Goal: Task Accomplishment & Management: Manage account settings

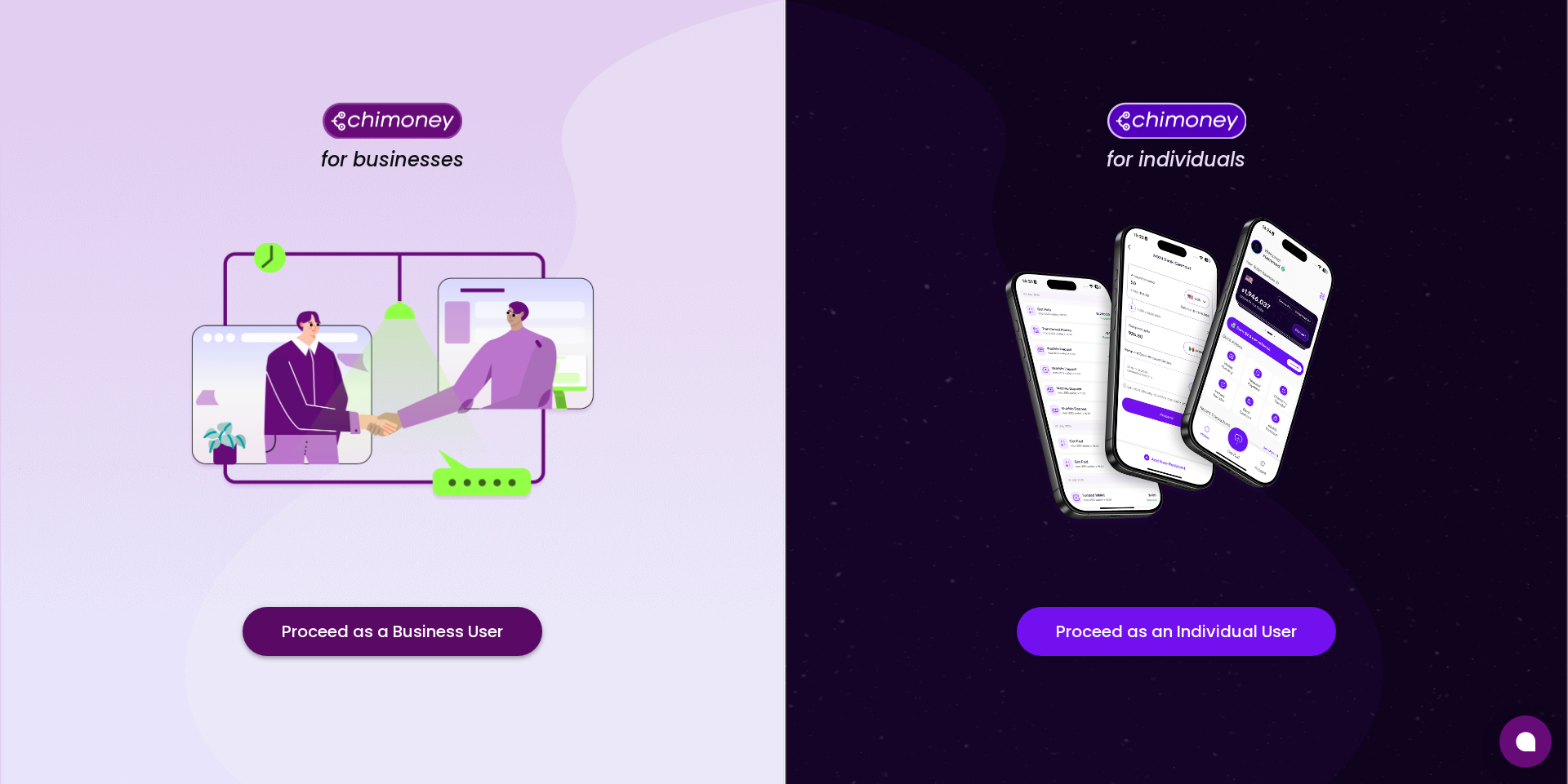
click at [462, 640] on button "Proceed as a Business User" at bounding box center [393, 632] width 300 height 49
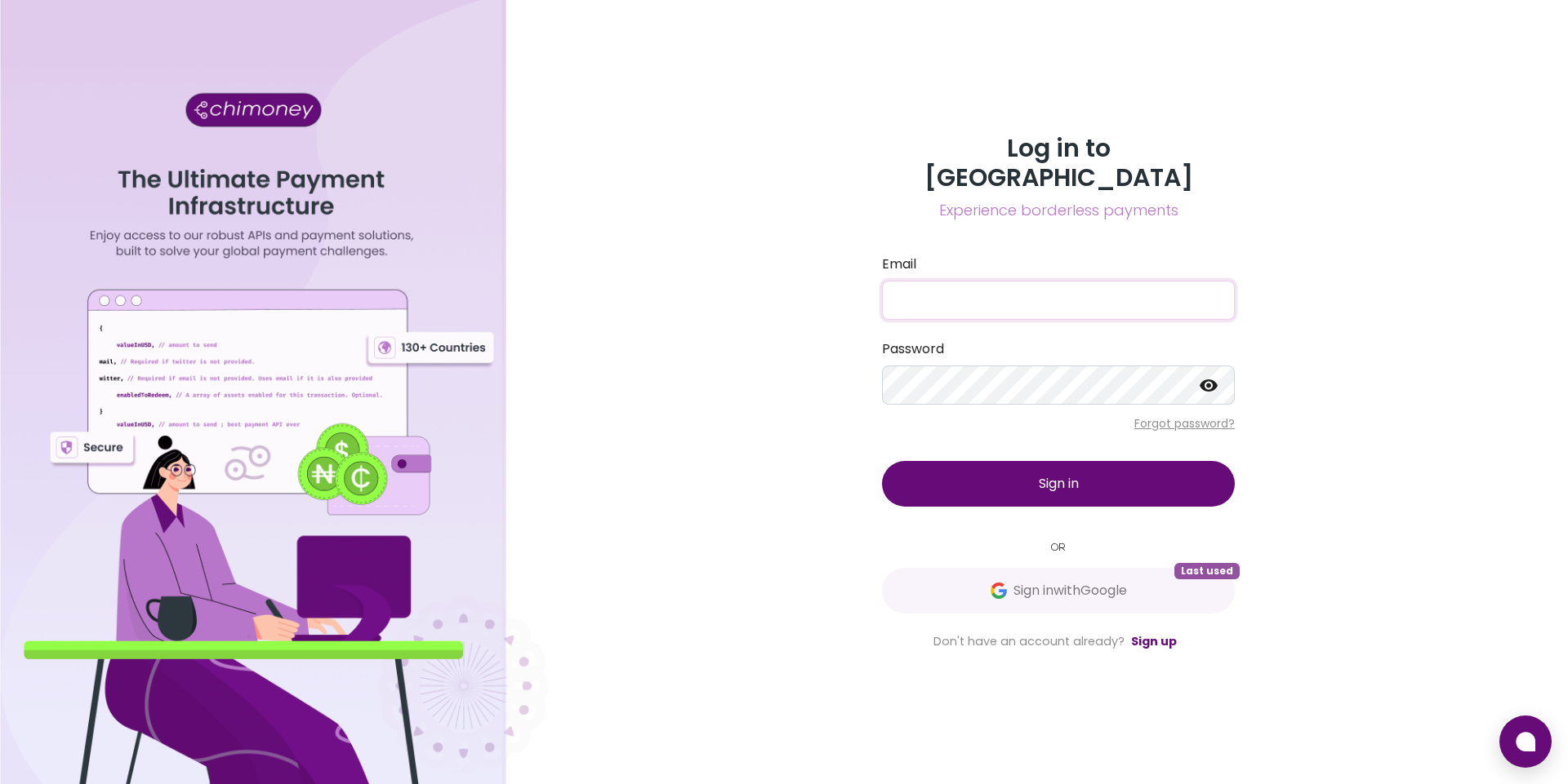
click at [1079, 281] on input "Email" at bounding box center [1058, 300] width 353 height 39
click at [1029, 281] on input "Email" at bounding box center [1058, 300] width 353 height 39
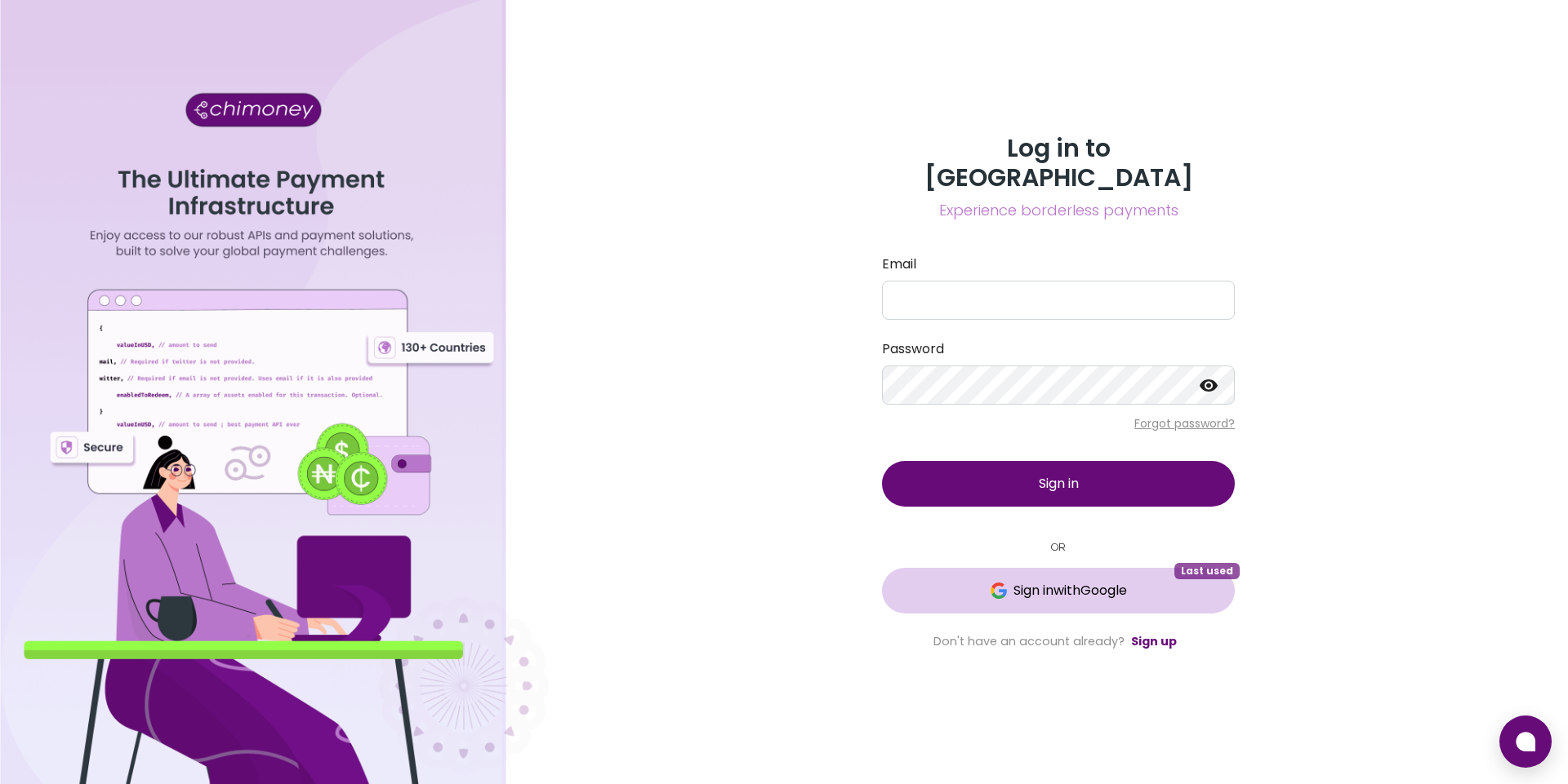
click at [1031, 581] on span "Sign in with Google" at bounding box center [1070, 591] width 114 height 20
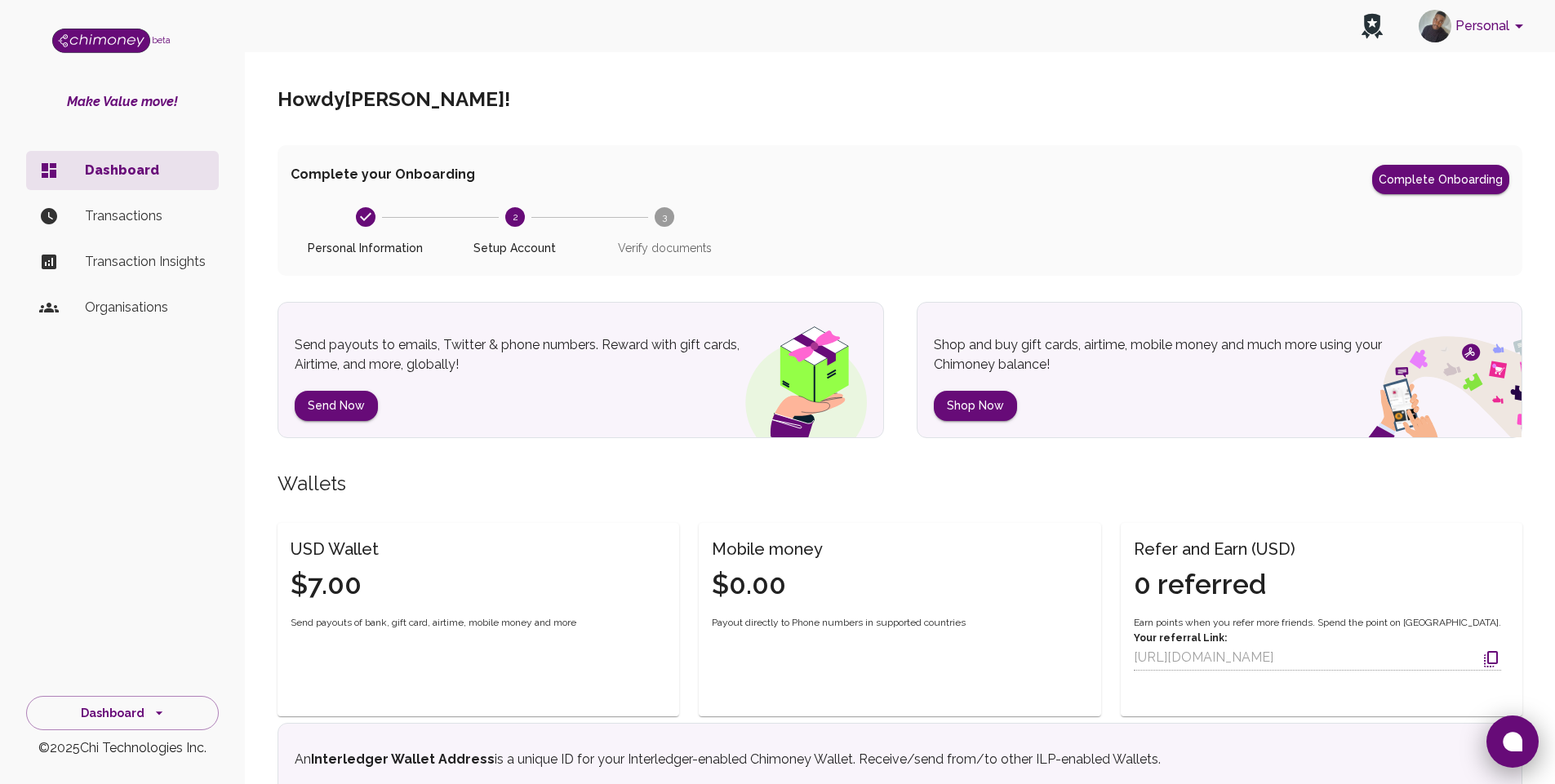
click at [1500, 749] on button at bounding box center [1511, 741] width 52 height 52
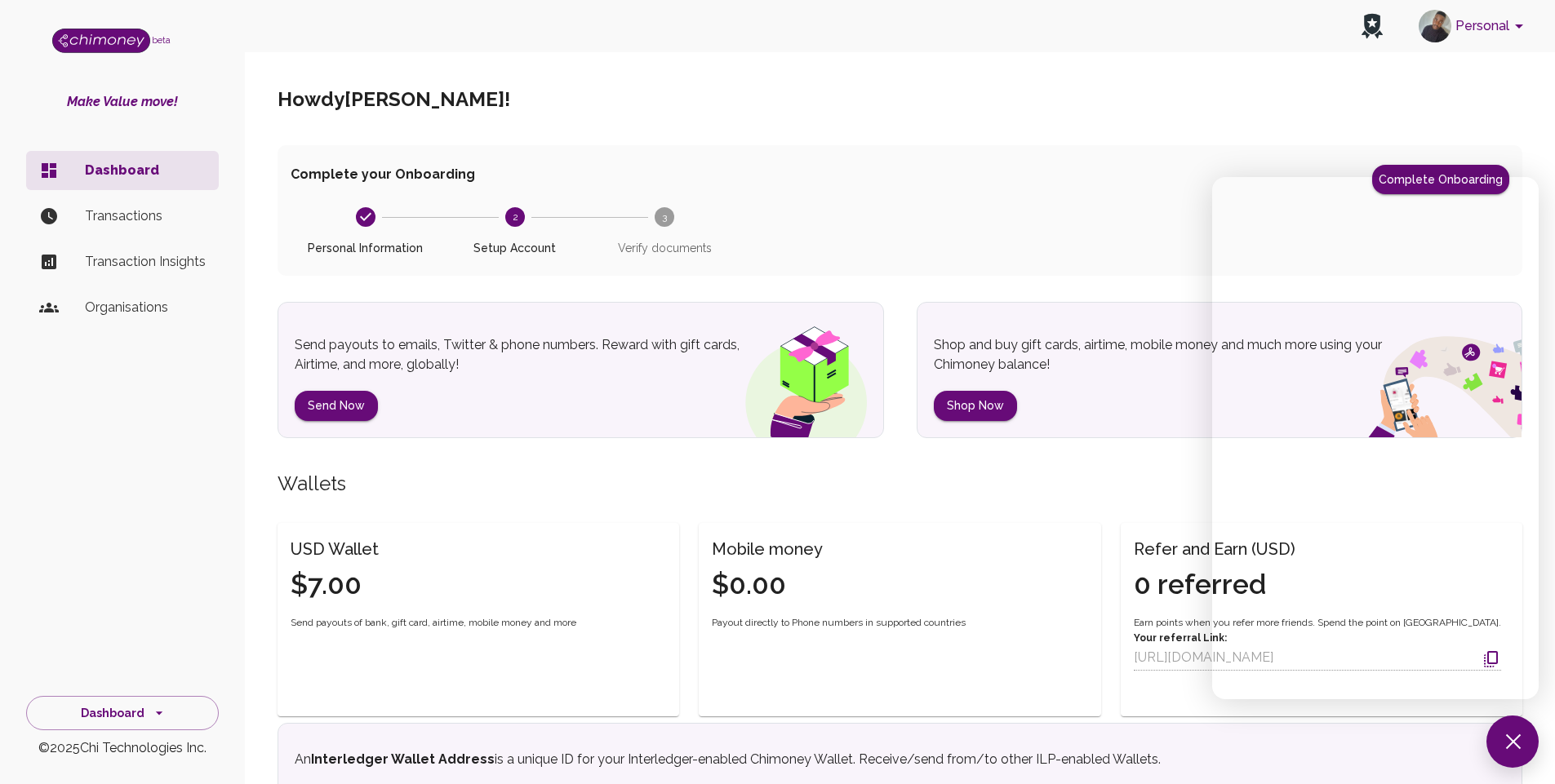
click at [1425, 133] on div "[PERSON_NAME] Tshabalala !" at bounding box center [899, 99] width 1245 height 91
click at [1501, 735] on button at bounding box center [1511, 741] width 52 height 52
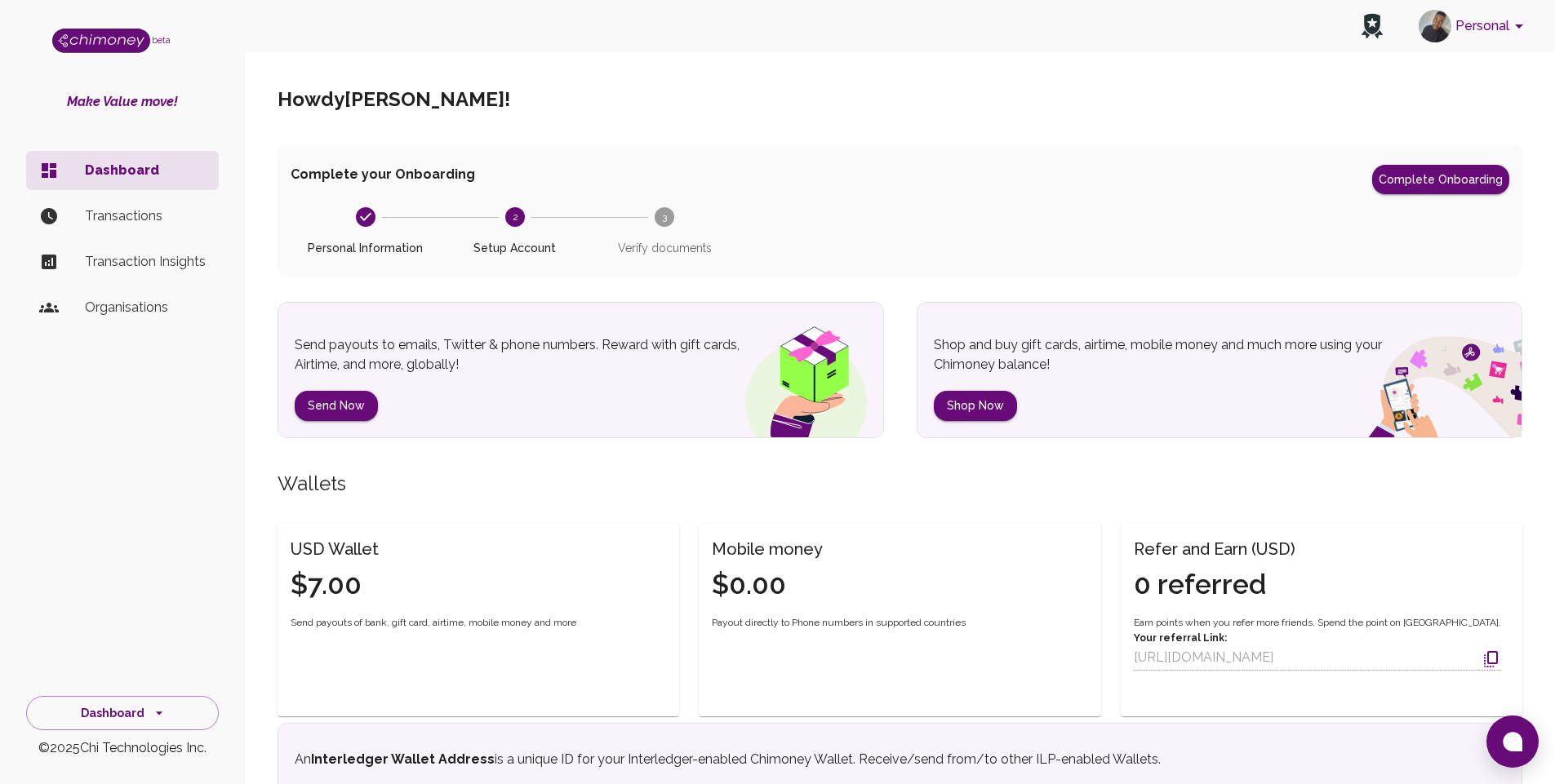
click at [1501, 735] on button at bounding box center [1511, 741] width 52 height 52
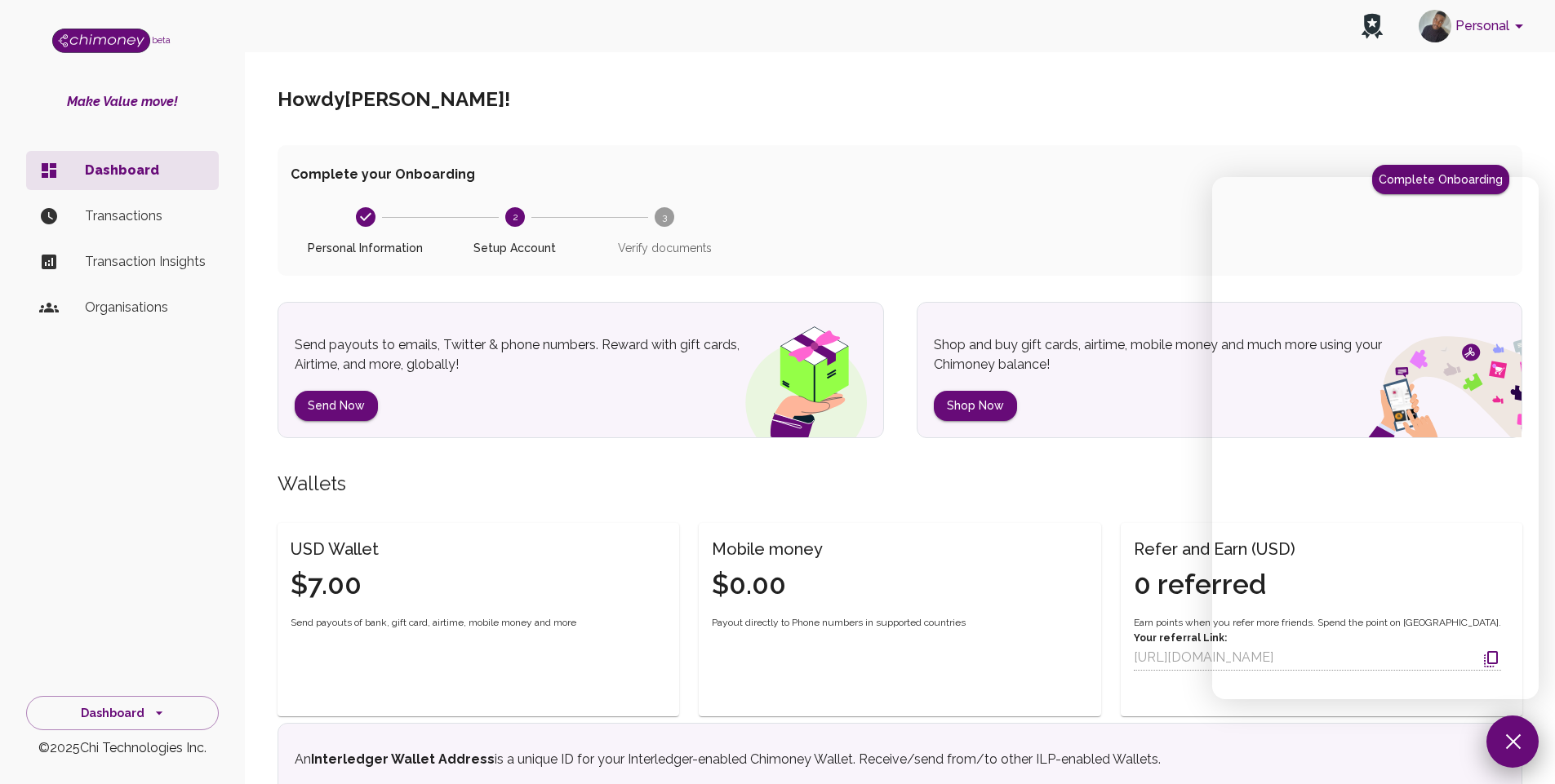
click at [1498, 745] on button at bounding box center [1511, 741] width 52 height 52
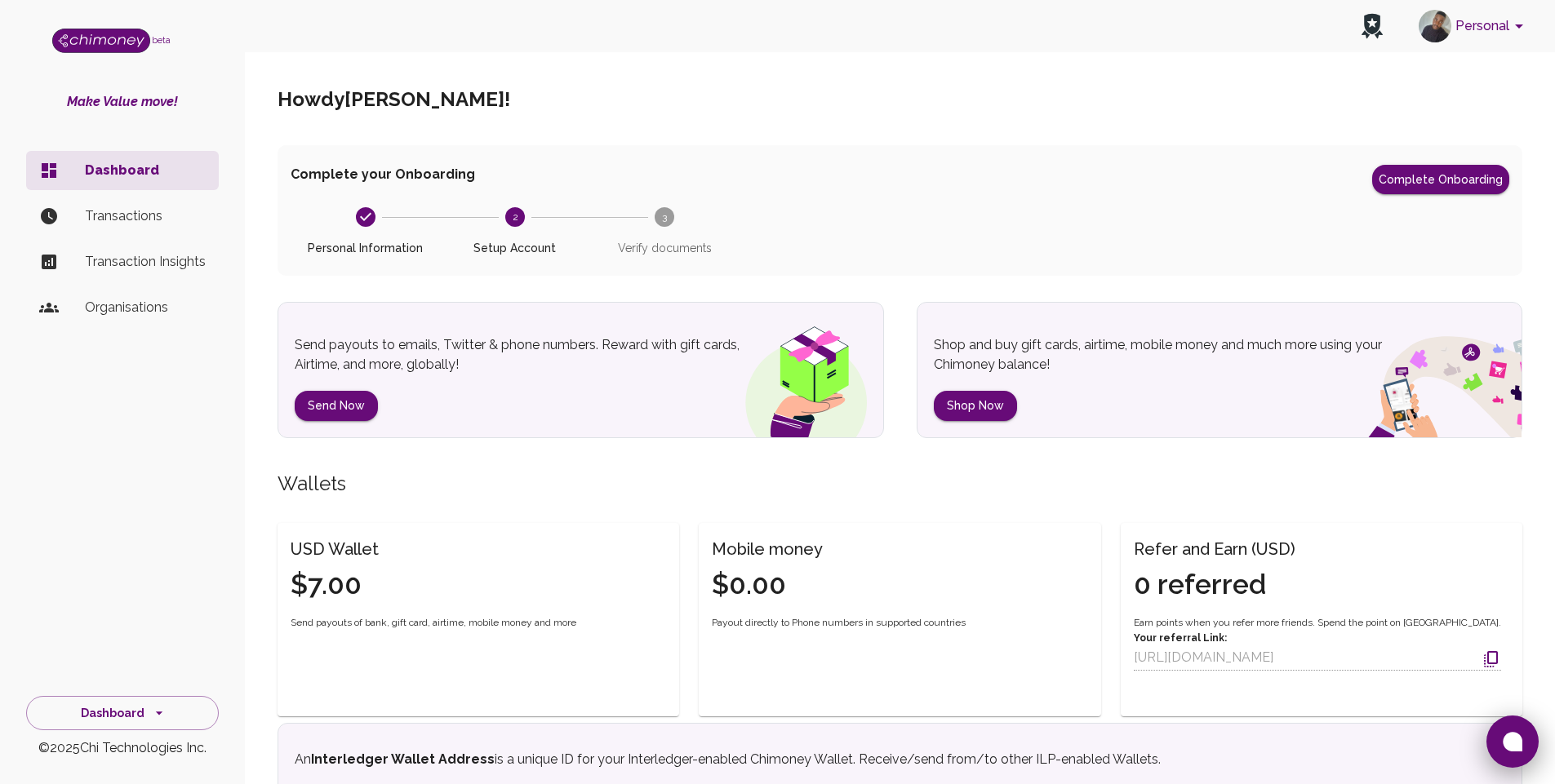
click at [1498, 735] on button at bounding box center [1511, 741] width 52 height 52
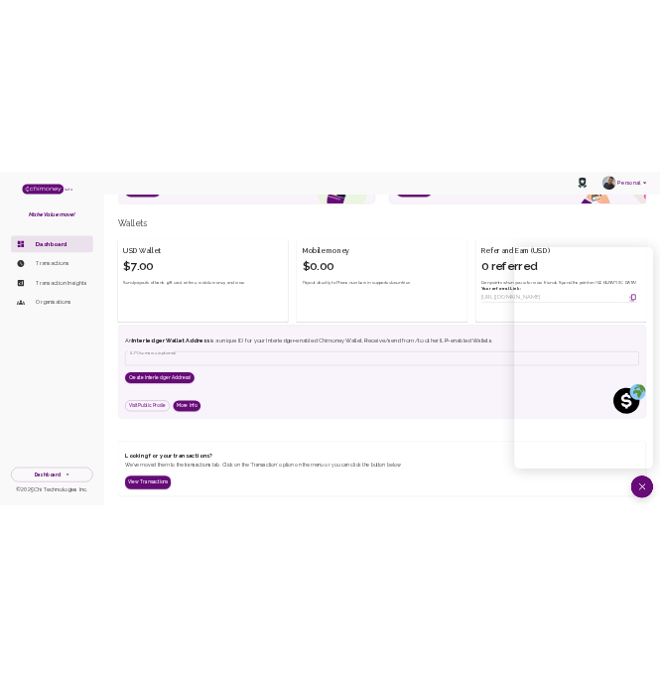
scroll to position [409, 0]
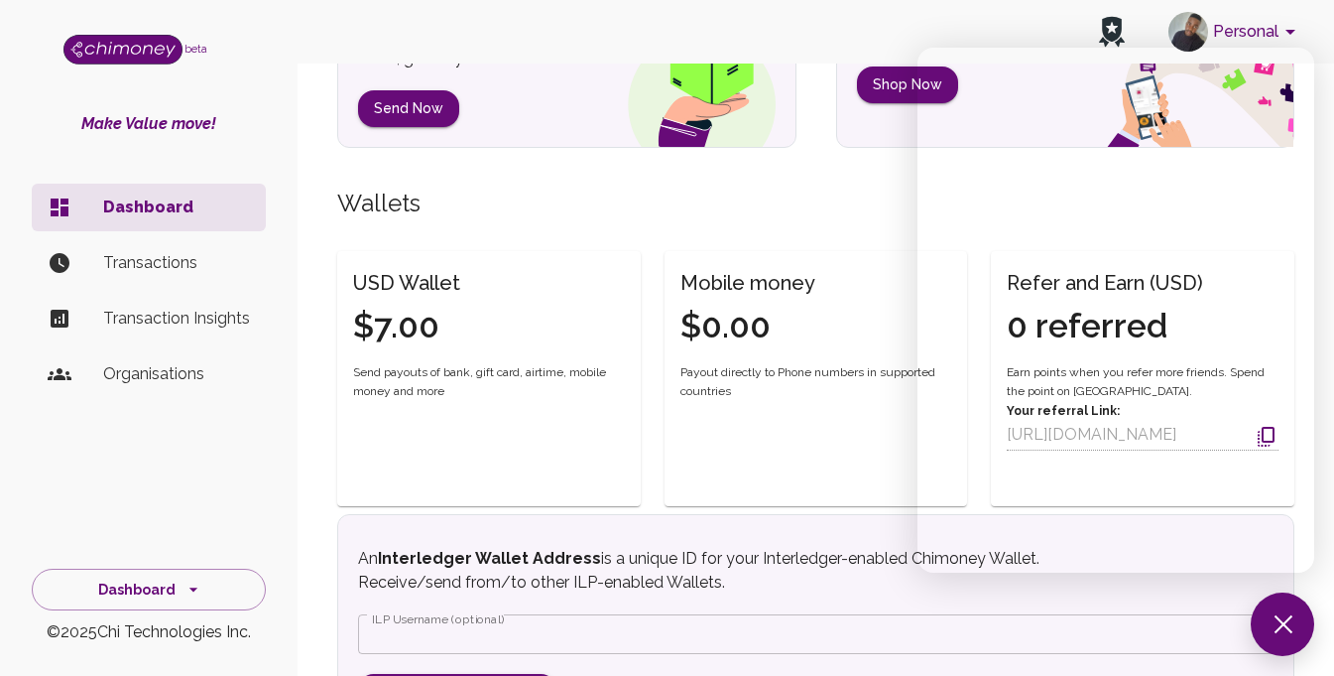
click at [806, 136] on div "Send payouts to emails, Twitter & phone numbers. Reward with gift cards, Airtim…" at bounding box center [815, 52] width 957 height 189
